Goal: Information Seeking & Learning: Learn about a topic

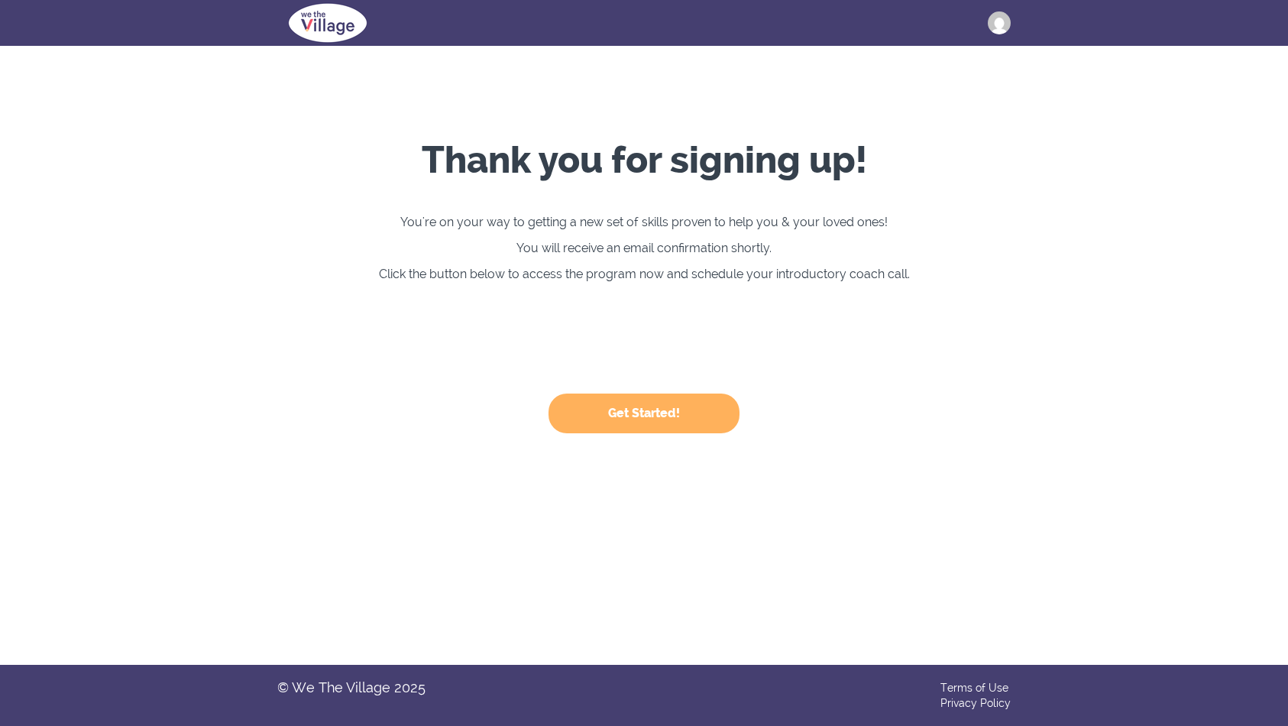
click at [653, 433] on button "Get Started!" at bounding box center [644, 414] width 191 height 40
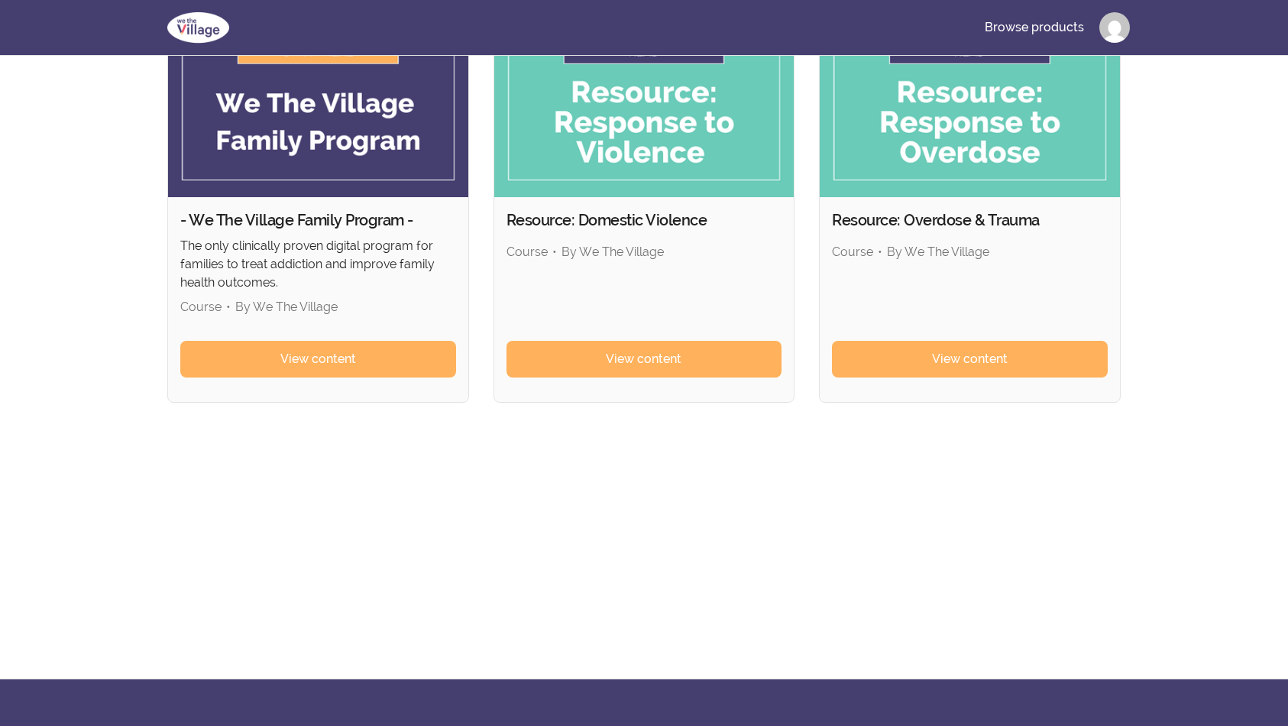
scroll to position [148, 0]
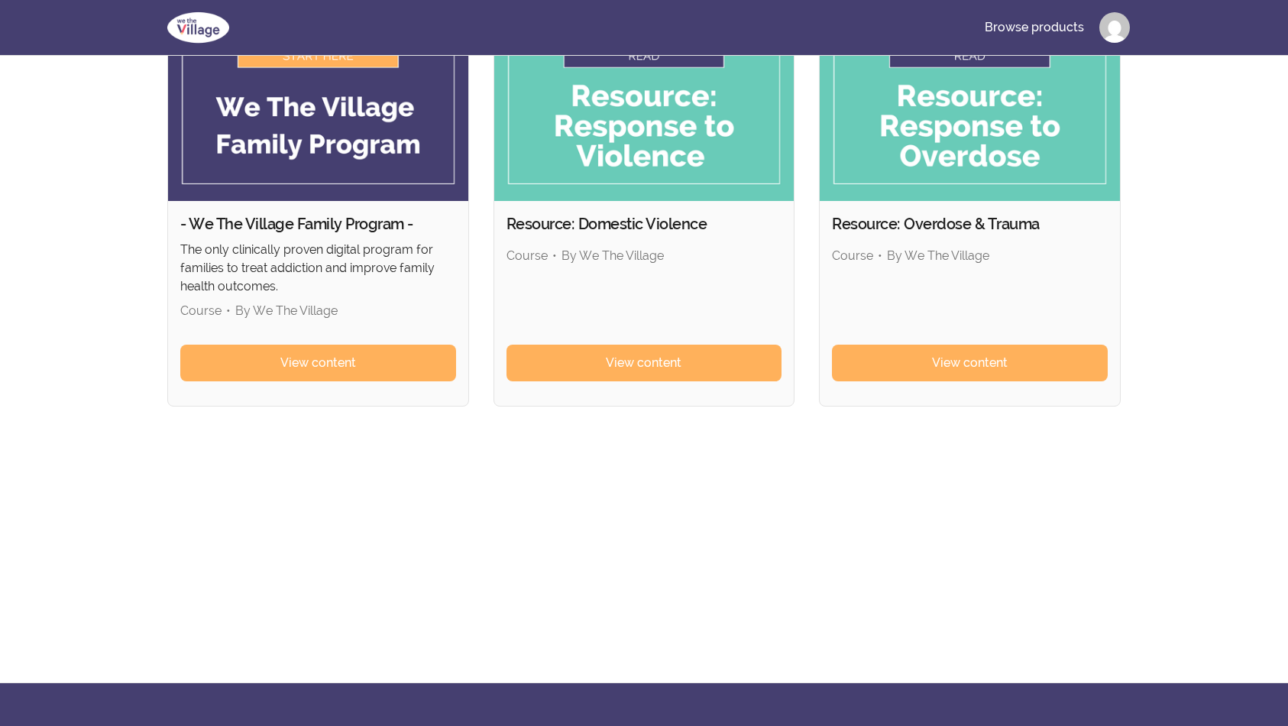
click at [230, 109] on img at bounding box center [318, 116] width 300 height 169
click at [280, 372] on span "View content" at bounding box center [318, 363] width 76 height 18
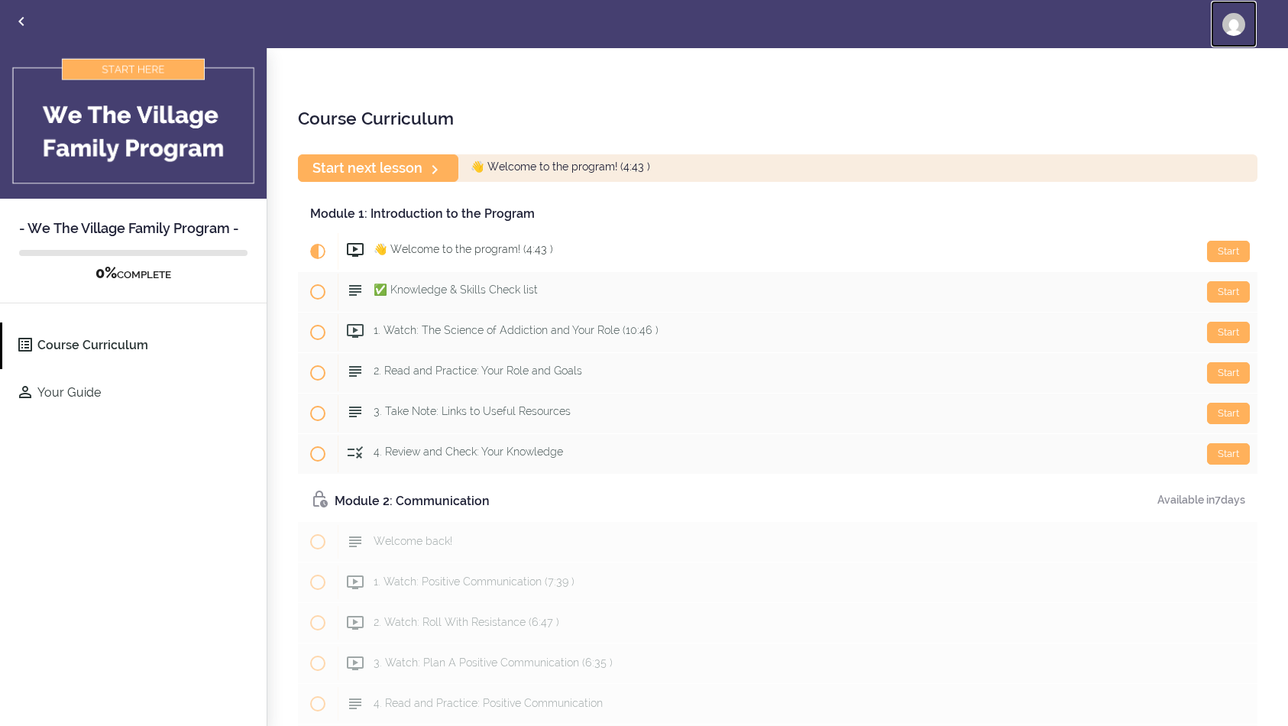
click at [1233, 24] on img at bounding box center [1234, 24] width 23 height 23
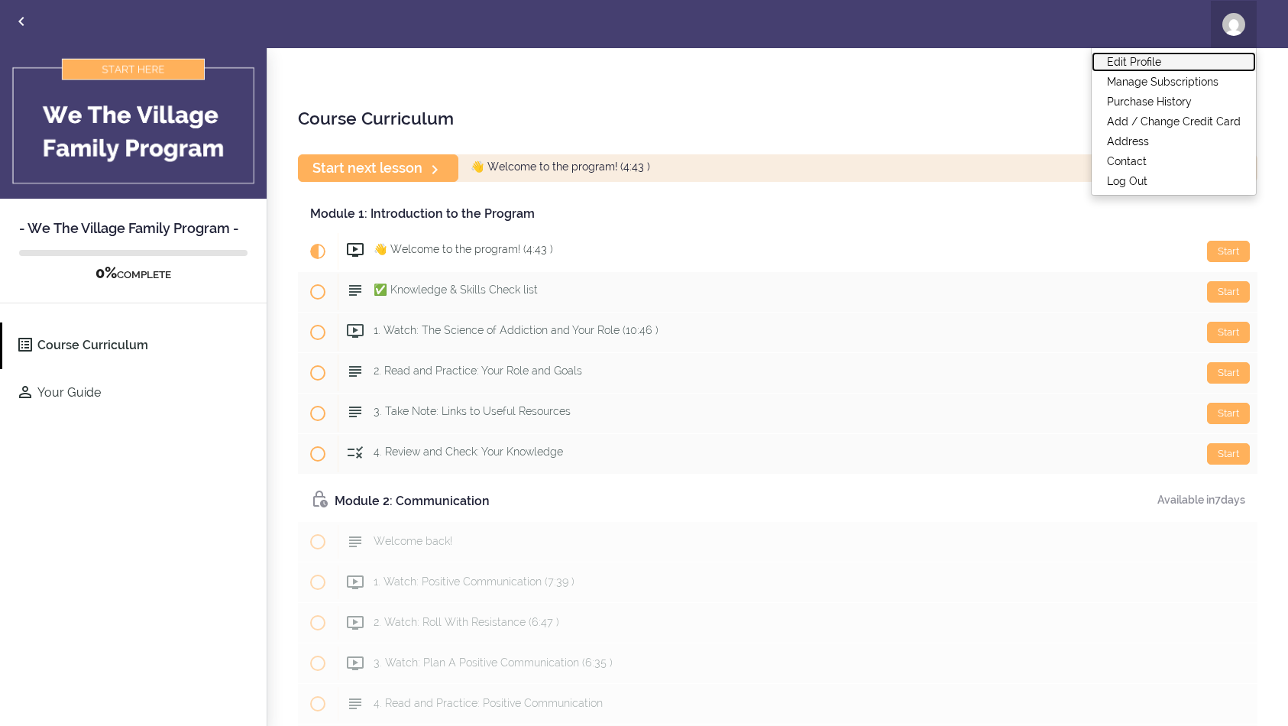
click at [1148, 59] on link "Edit Profile" at bounding box center [1174, 62] width 164 height 20
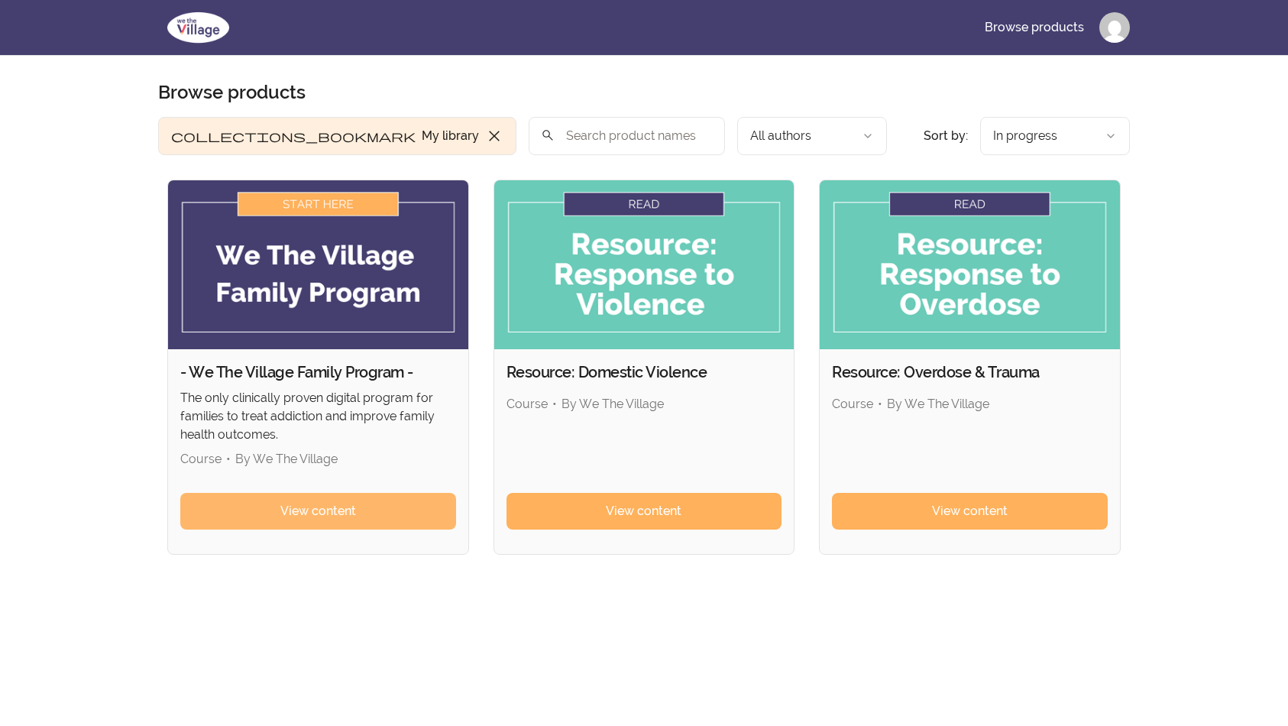
click at [280, 520] on span "View content" at bounding box center [318, 511] width 76 height 18
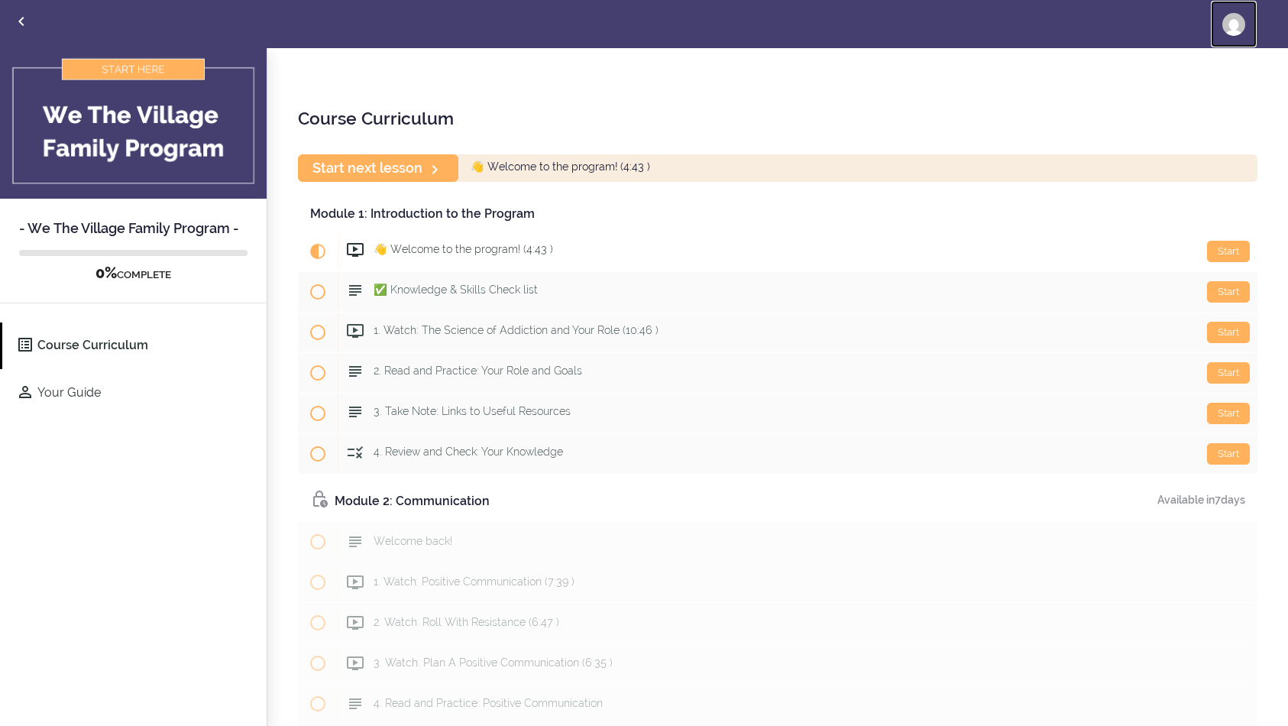
click at [1233, 28] on img at bounding box center [1234, 24] width 23 height 23
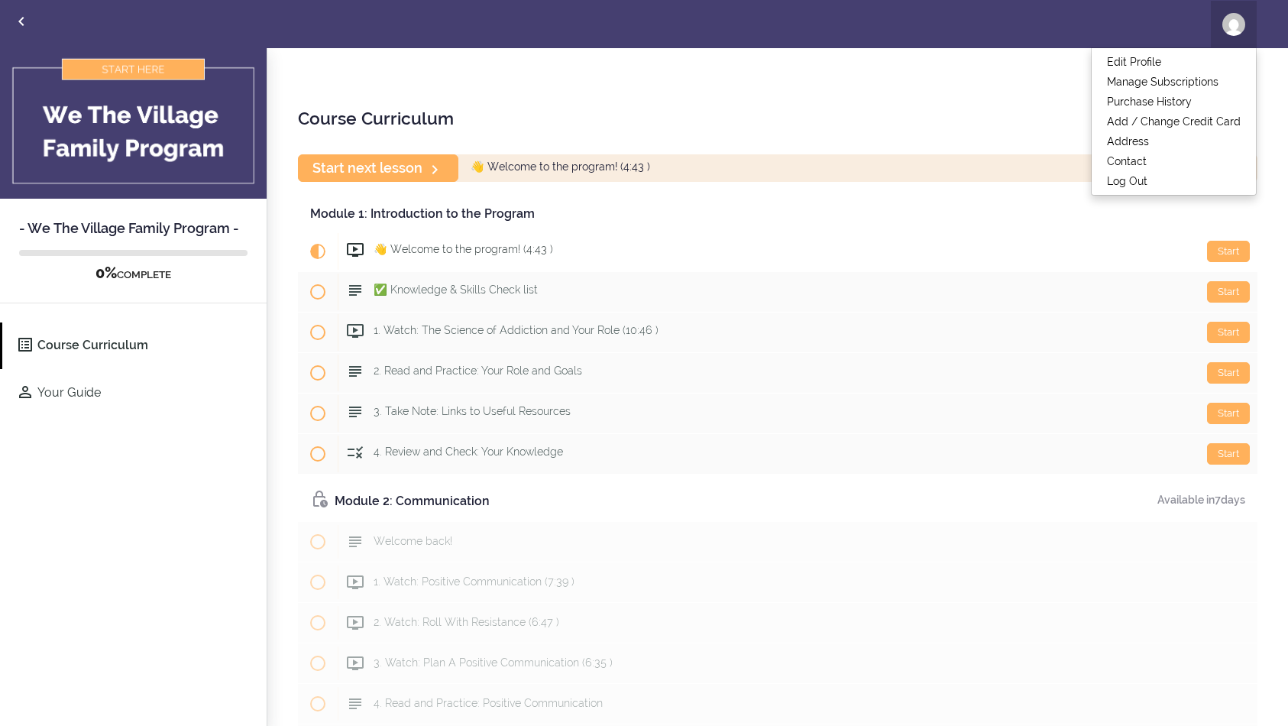
click at [770, 77] on div "Course Curriculum Start next lesson 👋 Welcome to the program! (4:43 ) Module 1:…" at bounding box center [777, 388] width 1021 height 680
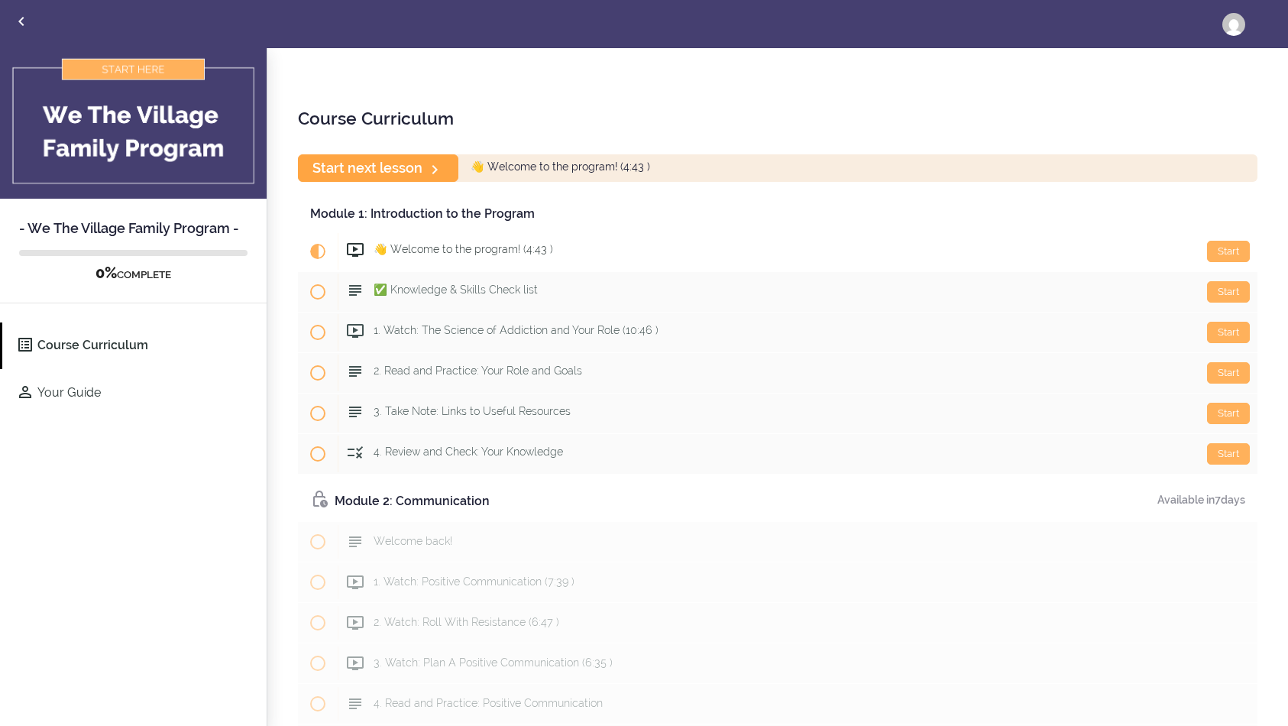
click at [409, 179] on link "Start next lesson" at bounding box center [378, 167] width 160 height 27
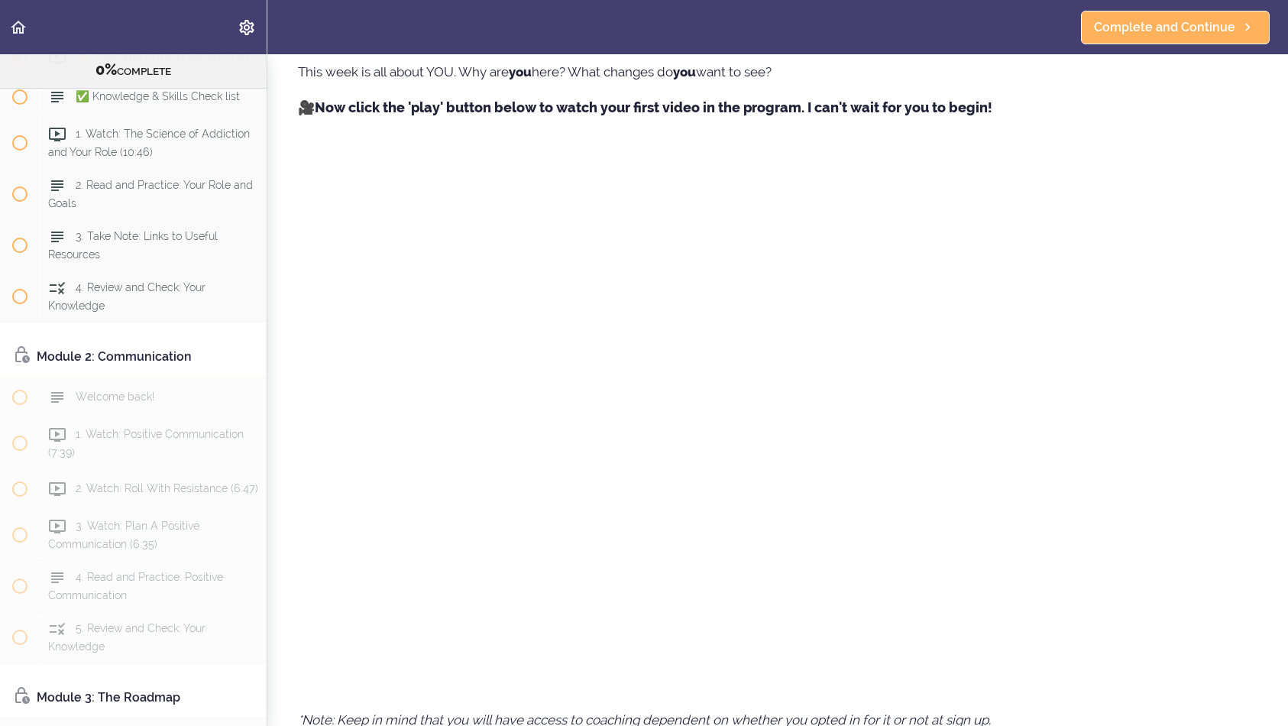
scroll to position [476, 0]
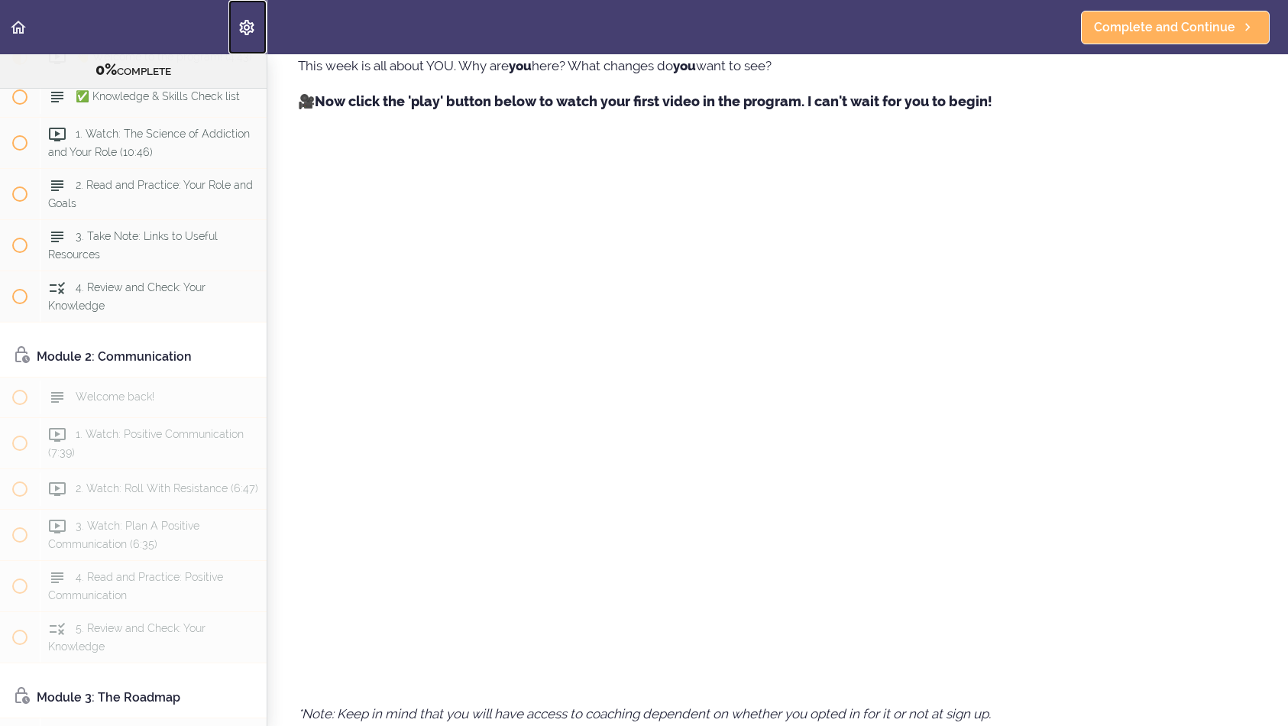
click at [248, 31] on icon "Settings Menu" at bounding box center [247, 27] width 18 height 18
click at [21, 31] on icon "Back to course curriculum" at bounding box center [18, 27] width 18 height 18
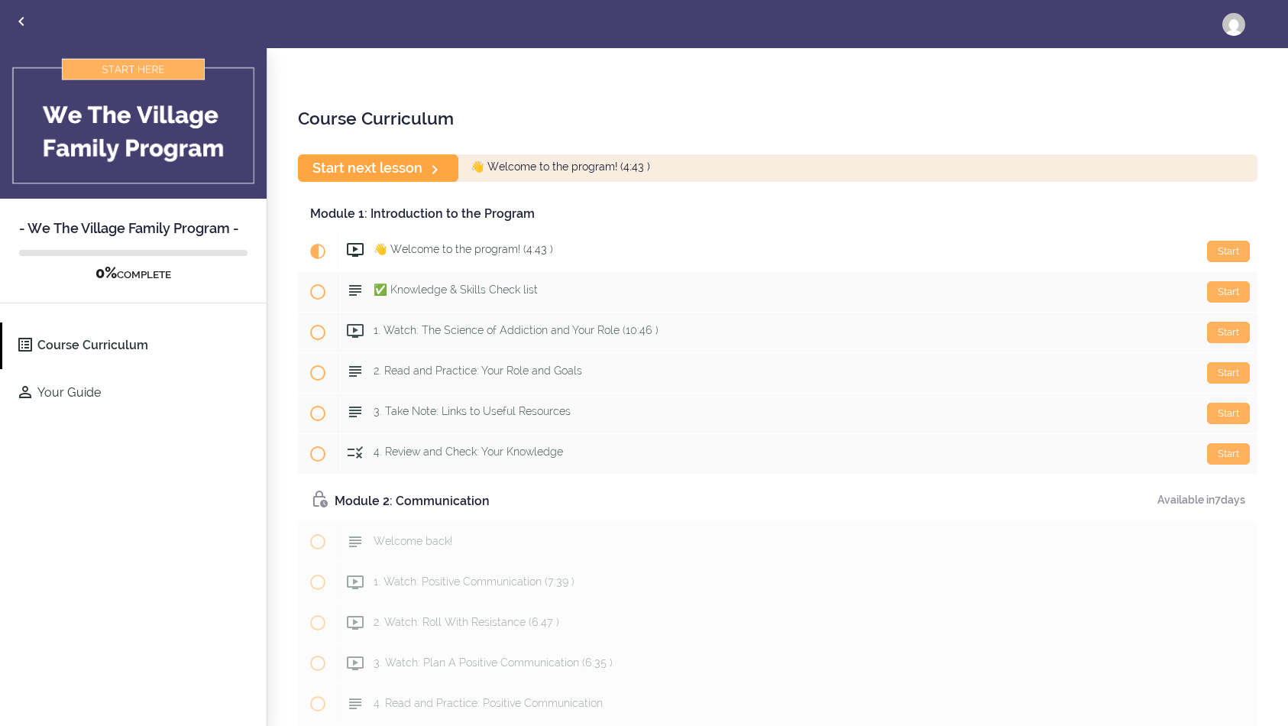
click at [402, 181] on link "Start next lesson" at bounding box center [378, 167] width 160 height 27
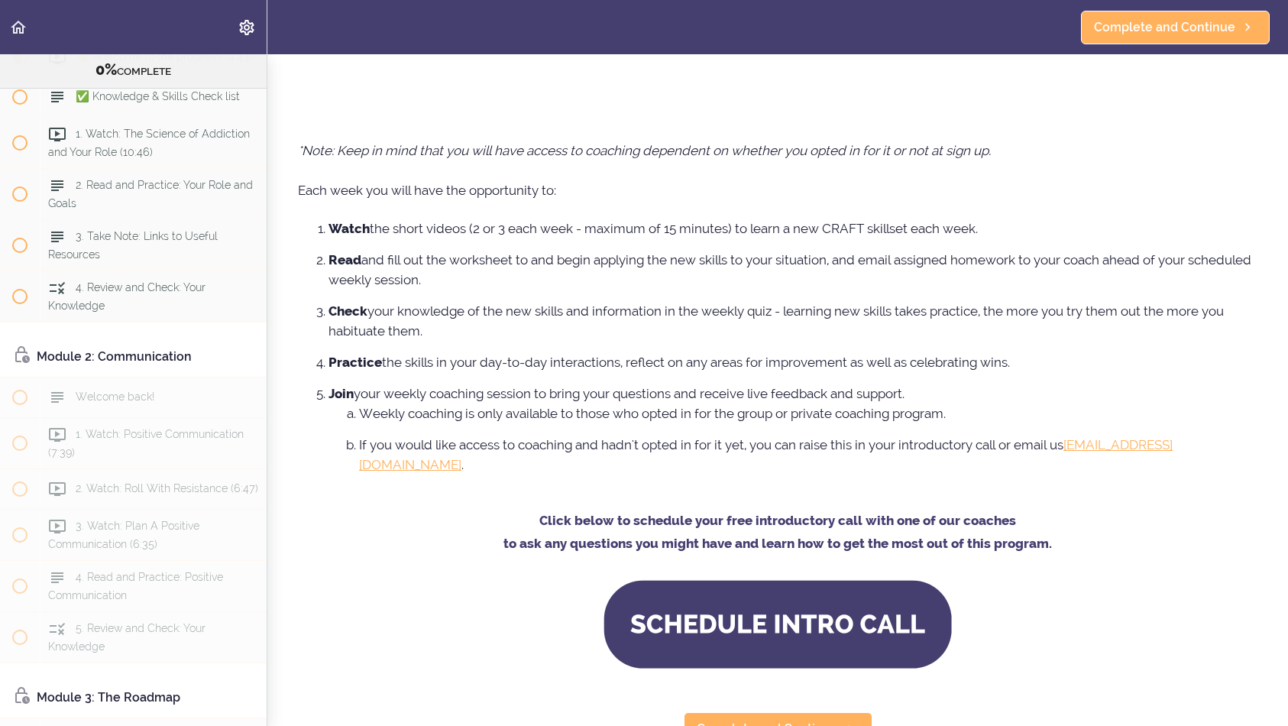
scroll to position [1051, 0]
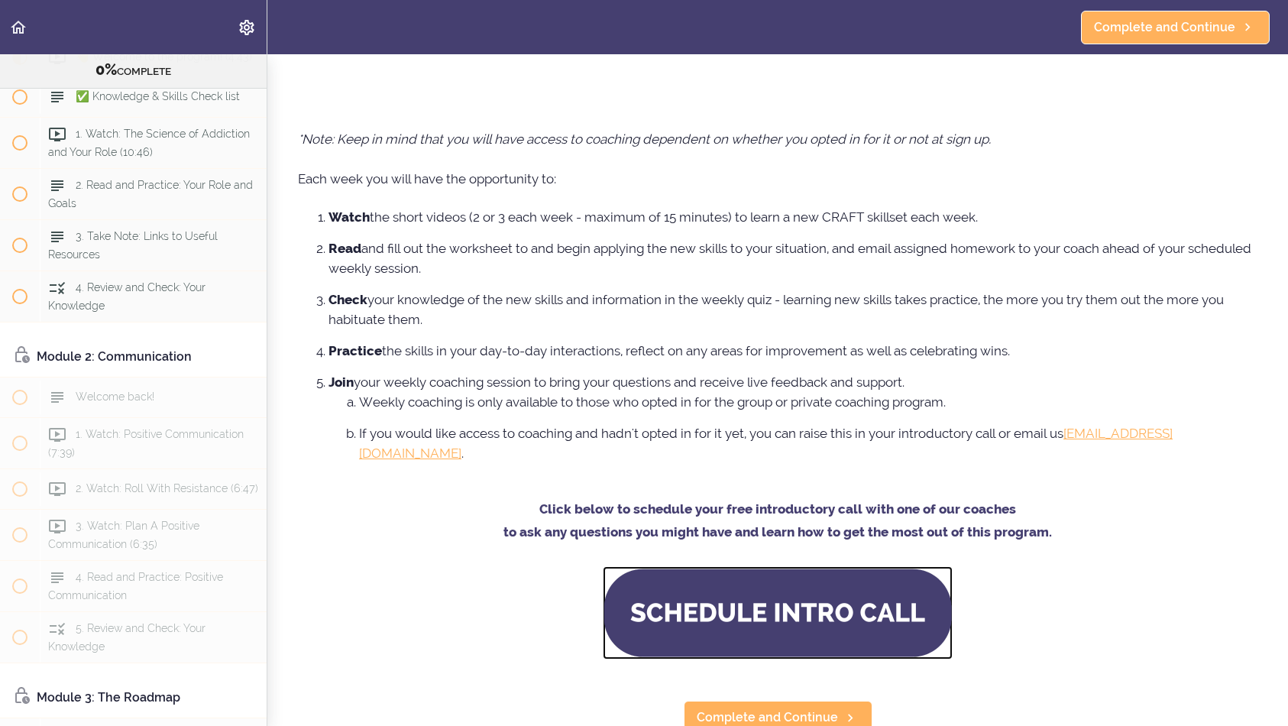
click at [774, 603] on img at bounding box center [778, 612] width 350 height 93
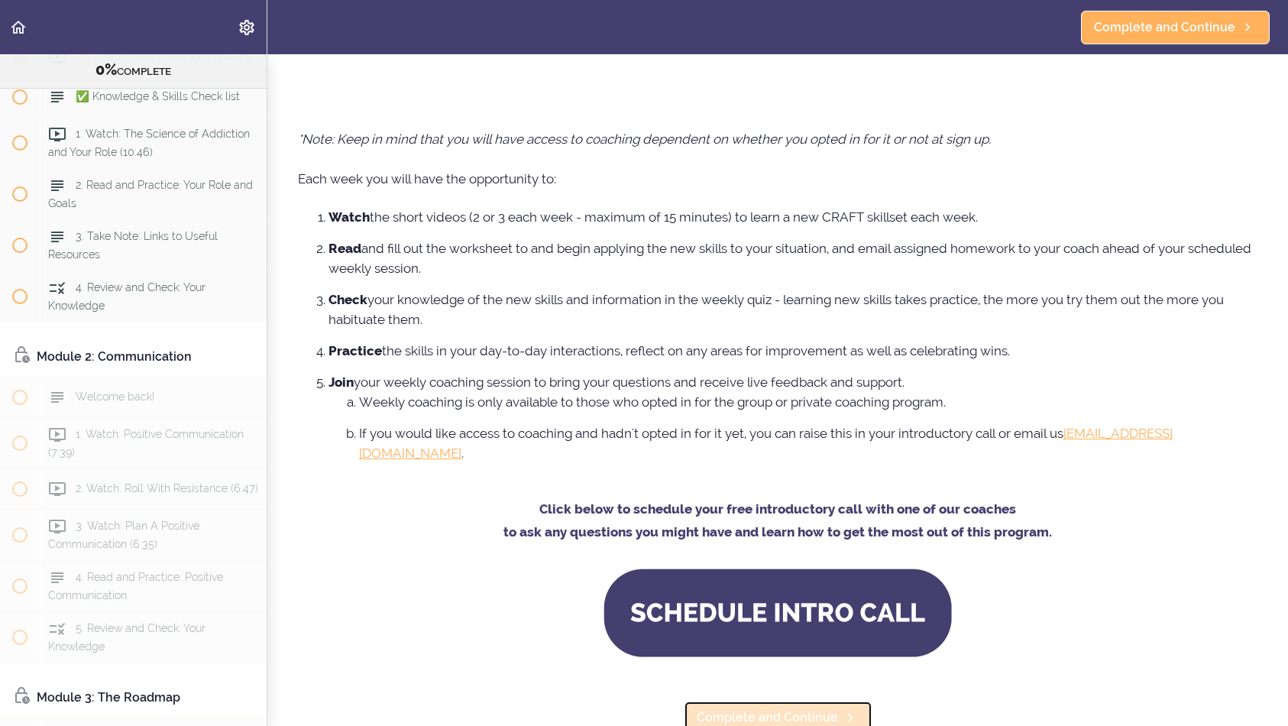
click at [784, 711] on span "Complete and Continue" at bounding box center [767, 717] width 141 height 18
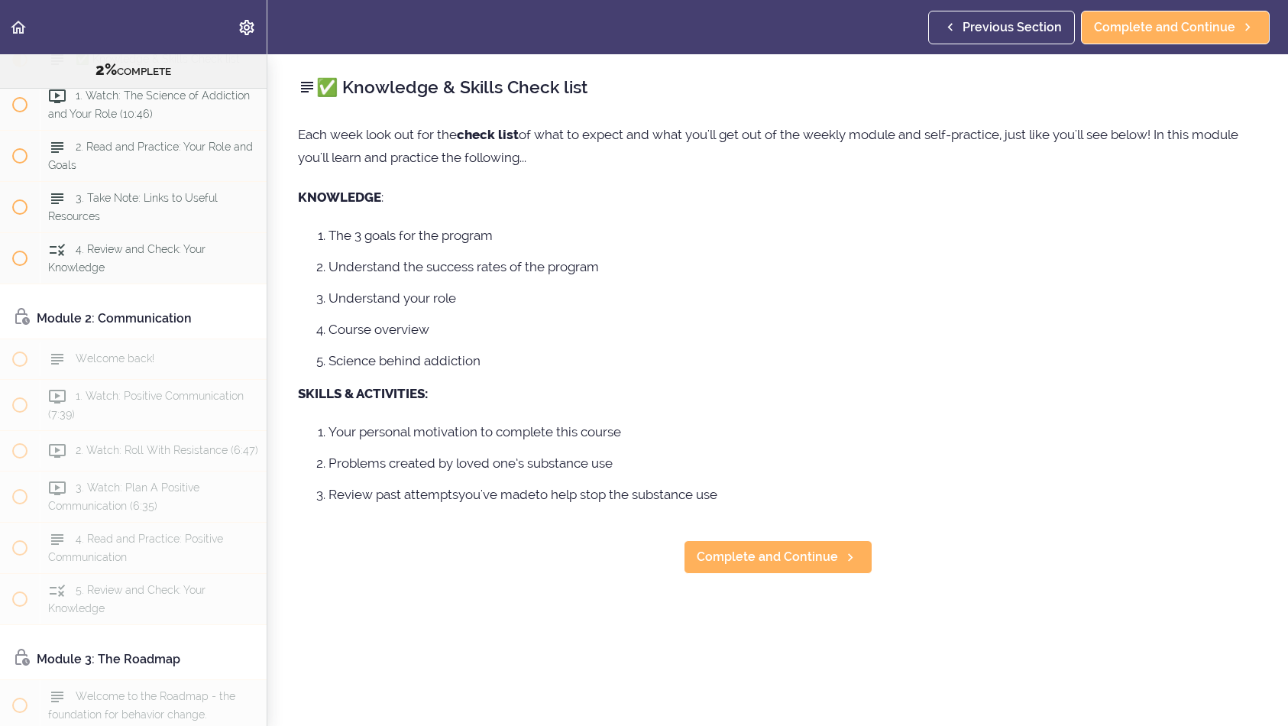
scroll to position [199, 0]
click at [787, 566] on span "Complete and Continue" at bounding box center [767, 557] width 141 height 18
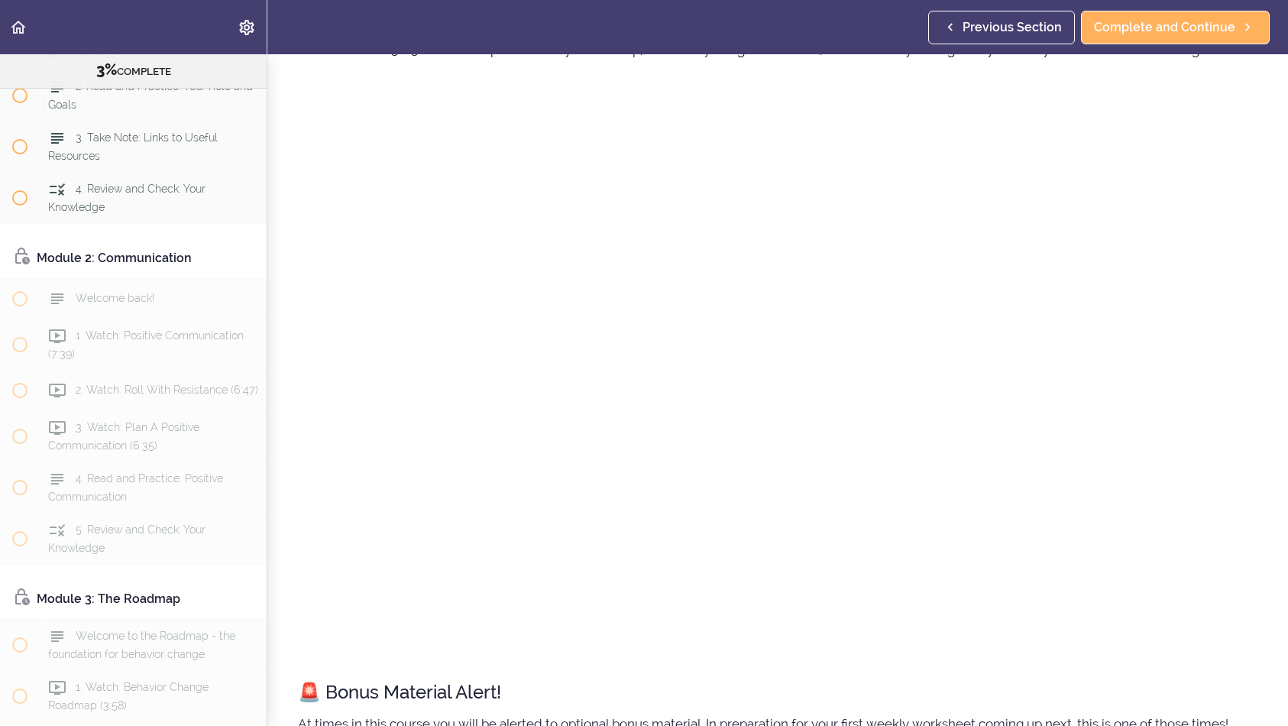
scroll to position [213, 0]
